Goal: Task Accomplishment & Management: Manage account settings

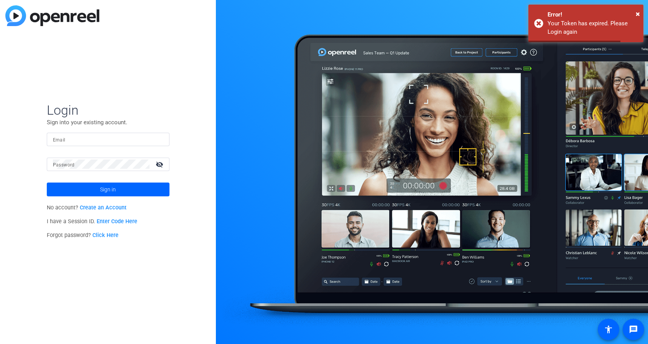
click at [118, 131] on form "Login Sign into your existing account. Email Password visibility_off Sign in" at bounding box center [108, 149] width 123 height 94
click at [118, 133] on div at bounding box center [108, 139] width 110 height 13
click at [115, 135] on input "Email" at bounding box center [108, 139] width 110 height 9
type input "[EMAIL_ADDRESS][DOMAIN_NAME]"
click at [47, 182] on button "Sign in" at bounding box center [108, 189] width 123 height 14
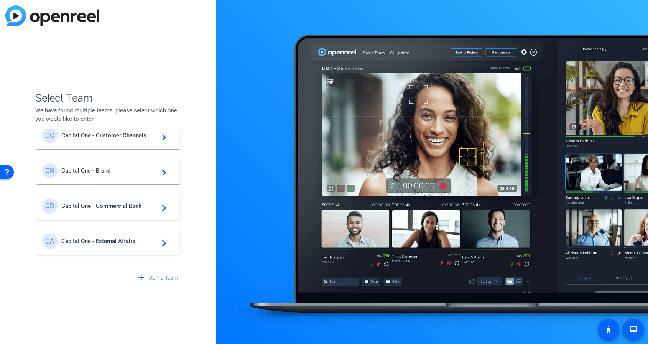
scroll to position [89, 0]
click at [157, 209] on div "CB Capital One - Commercial Bank navigate_next" at bounding box center [108, 203] width 132 height 15
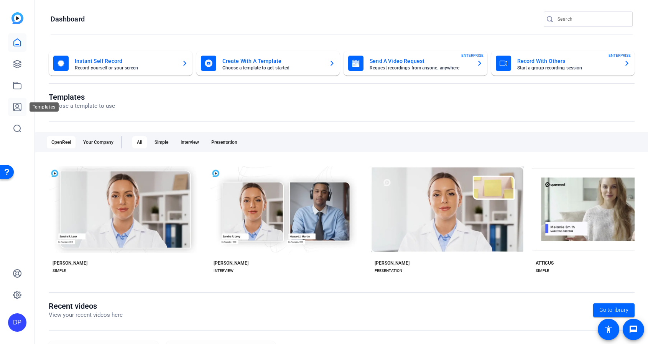
click at [19, 110] on icon at bounding box center [17, 106] width 9 height 9
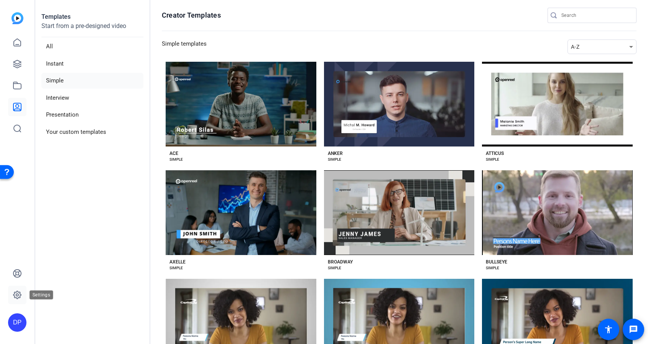
click at [19, 297] on icon at bounding box center [17, 294] width 9 height 9
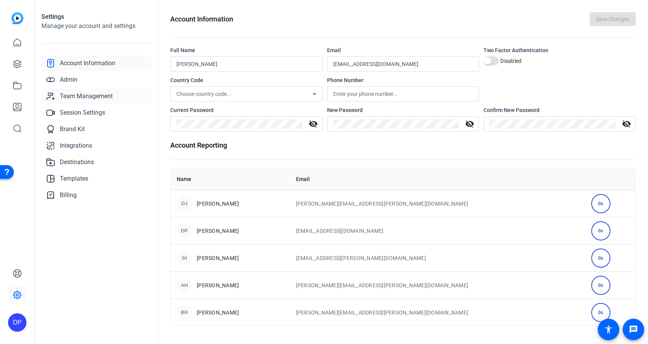
click at [93, 98] on span "Team Management" at bounding box center [86, 96] width 53 height 9
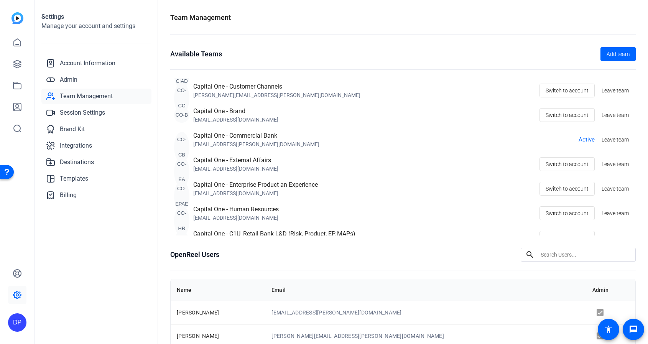
scroll to position [105, 0]
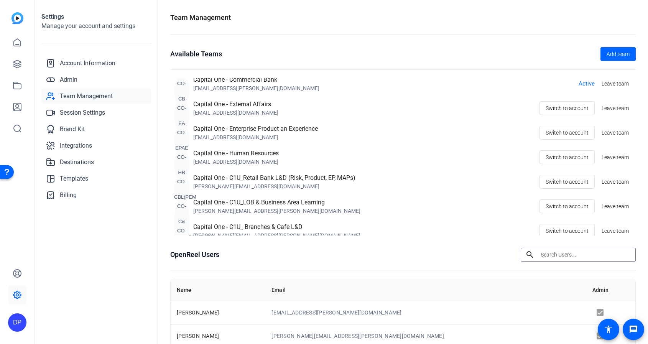
click at [563, 251] on input at bounding box center [584, 254] width 89 height 9
paste input "CML"
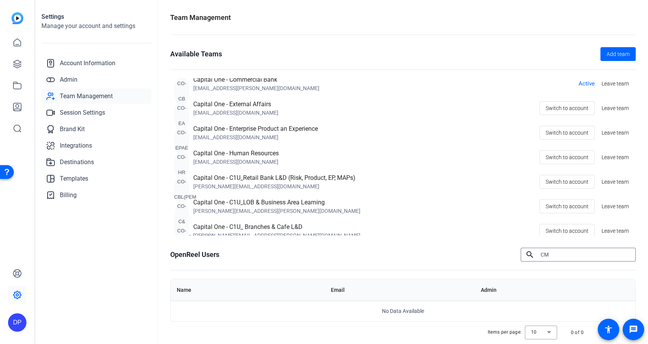
type input "C"
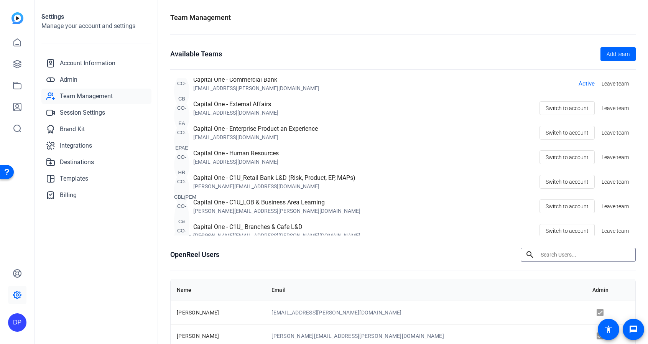
paste input "[PERSON_NAME]"
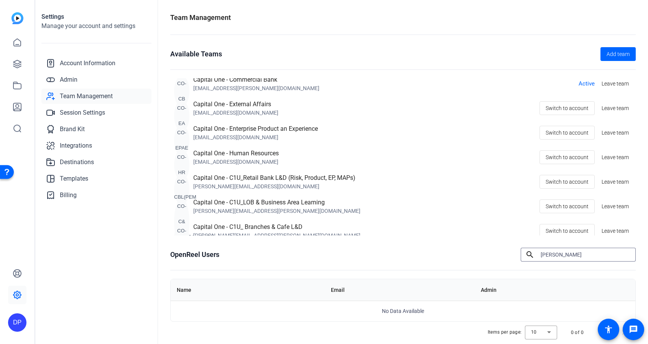
scroll to position [2, 0]
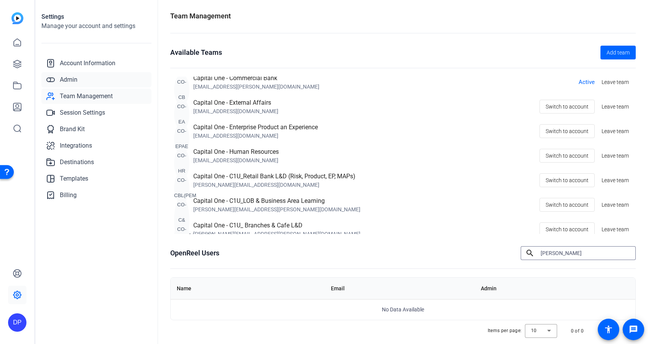
type input "[PERSON_NAME]"
click at [69, 80] on span "Admin" at bounding box center [69, 79] width 18 height 9
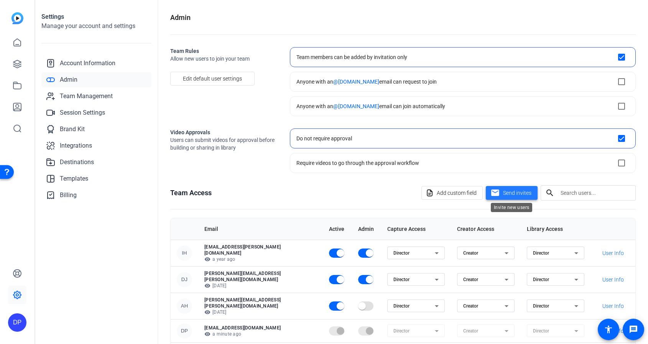
click at [507, 197] on span "Send invites" at bounding box center [517, 193] width 28 height 8
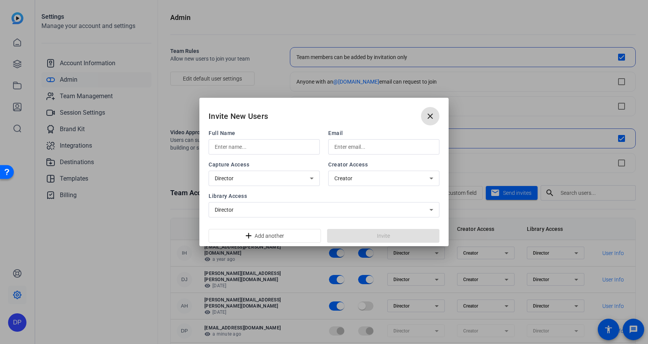
click at [359, 148] on input "text" at bounding box center [383, 146] width 99 height 9
paste input "[PERSON_NAME]"
type input "[PERSON_NAME]"
click at [372, 143] on input "[PERSON_NAME]" at bounding box center [383, 146] width 99 height 9
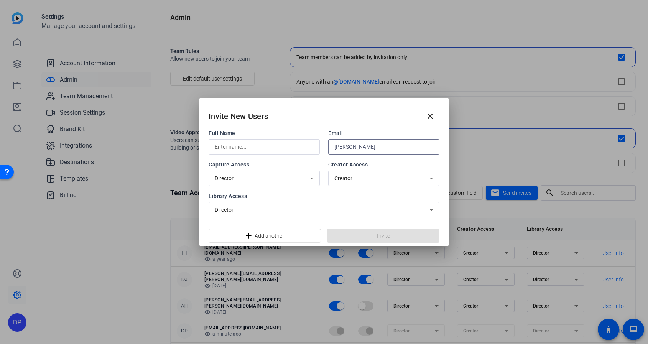
click at [372, 143] on input "[PERSON_NAME]" at bounding box center [383, 146] width 99 height 9
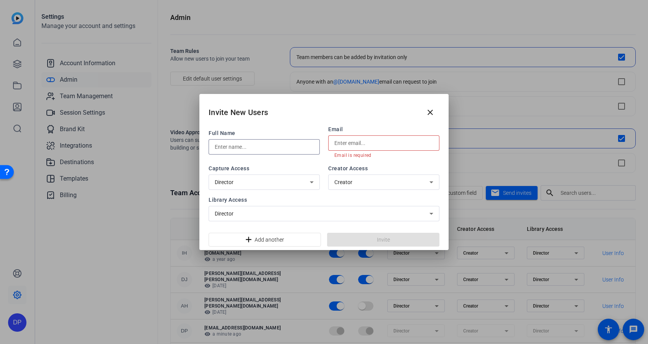
click at [244, 145] on input "text" at bounding box center [264, 146] width 99 height 9
paste input "[PERSON_NAME]"
type input "[PERSON_NAME]"
click at [364, 144] on input "text" at bounding box center [383, 142] width 99 height 9
paste input "[PERSON_NAME][EMAIL_ADDRESS][DOMAIN_NAME]"
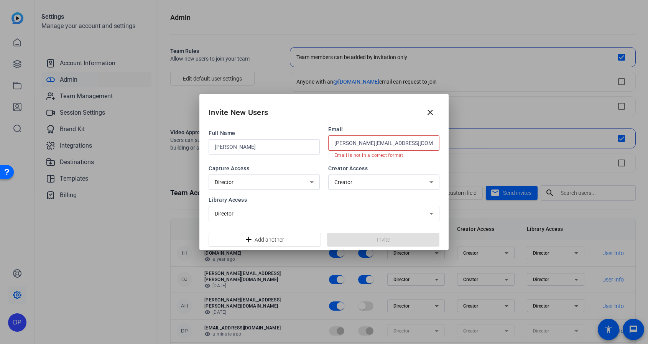
click at [312, 225] on div "Full Name [PERSON_NAME] Email [PERSON_NAME][EMAIL_ADDRESS][DOMAIN_NAME] Email i…" at bounding box center [323, 176] width 249 height 103
click at [414, 138] on div "[PERSON_NAME][EMAIL_ADDRESS][DOMAIN_NAME]" at bounding box center [383, 142] width 99 height 15
click at [421, 144] on input "[PERSON_NAME][EMAIL_ADDRESS][DOMAIN_NAME]" at bounding box center [383, 142] width 99 height 9
click at [335, 143] on input "[PERSON_NAME][EMAIL_ADDRESS][DOMAIN_NAME]" at bounding box center [383, 142] width 99 height 9
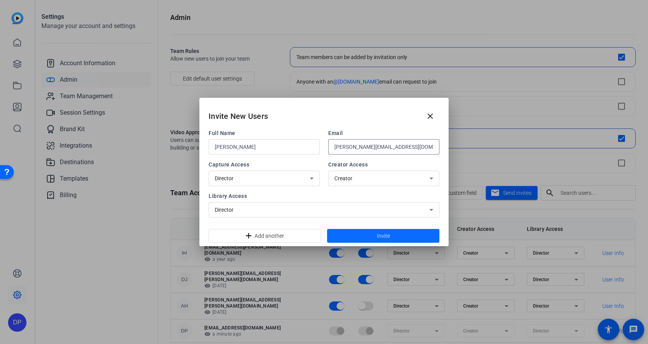
type input "[PERSON_NAME][EMAIL_ADDRESS][DOMAIN_NAME]"
click at [358, 238] on span at bounding box center [383, 235] width 112 height 18
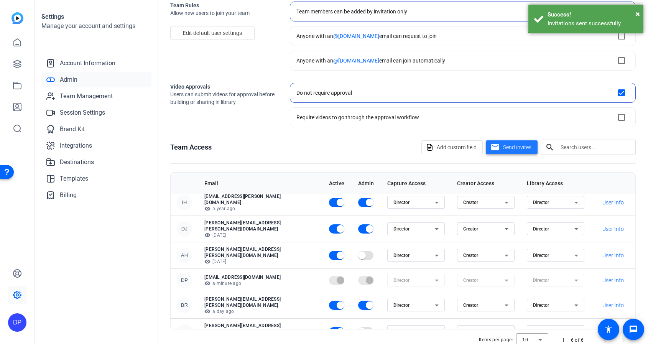
scroll to position [65, 0]
